Goal: Navigation & Orientation: Find specific page/section

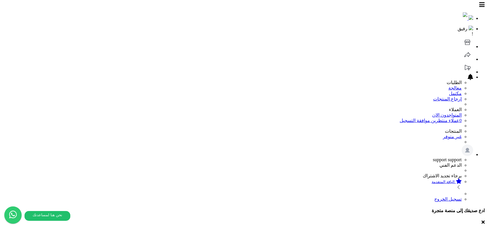
click at [461, 37] on icon at bounding box center [467, 43] width 12 height 12
